Goal: Information Seeking & Learning: Learn about a topic

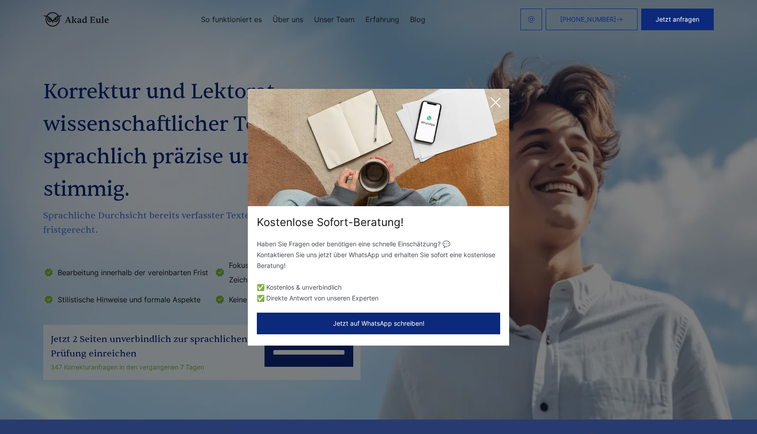
click at [495, 106] on icon at bounding box center [496, 102] width 18 height 18
